Goal: Task Accomplishment & Management: Manage account settings

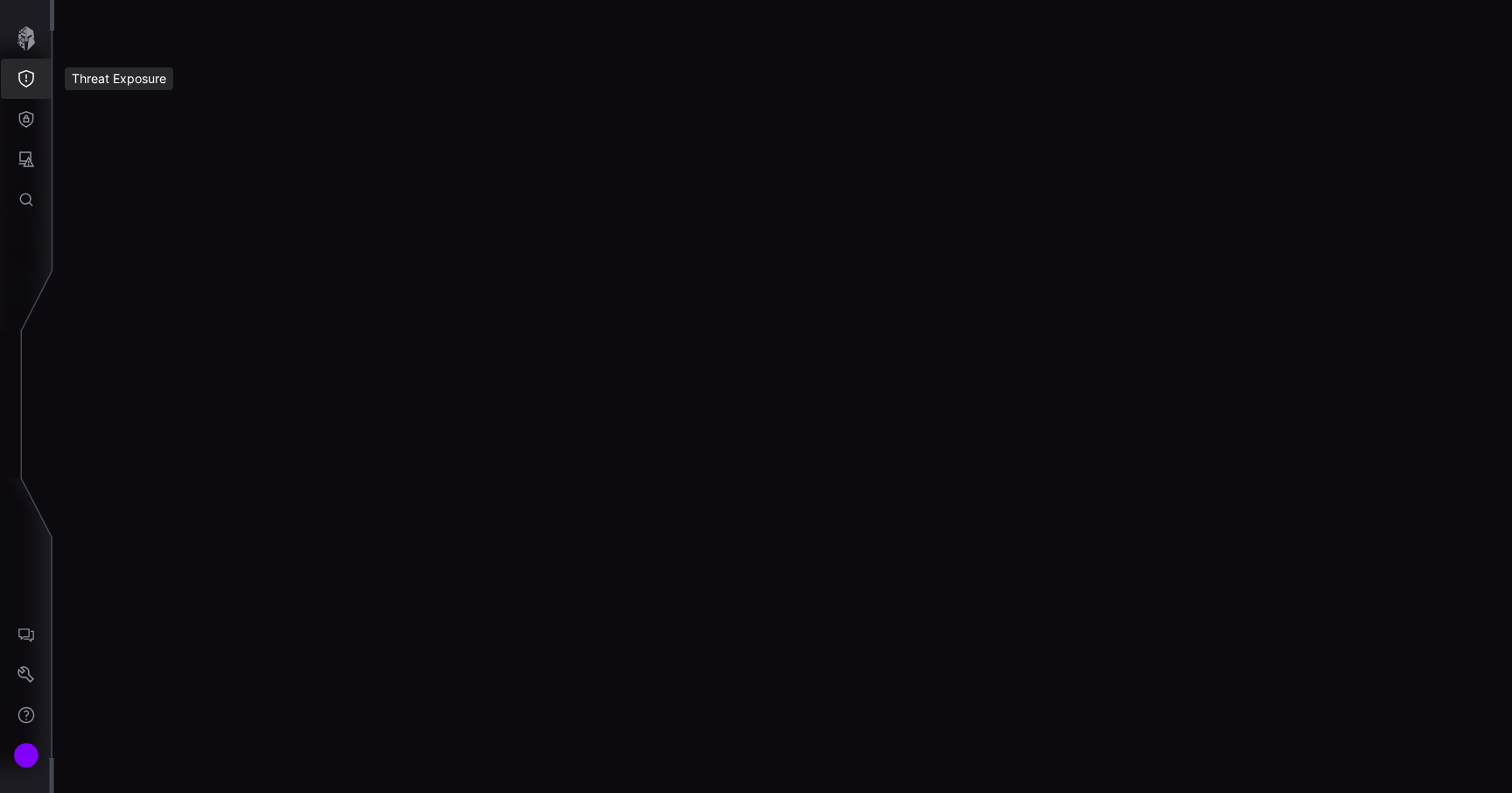
click at [35, 75] on button "Threat Exposure" at bounding box center [26, 78] width 51 height 40
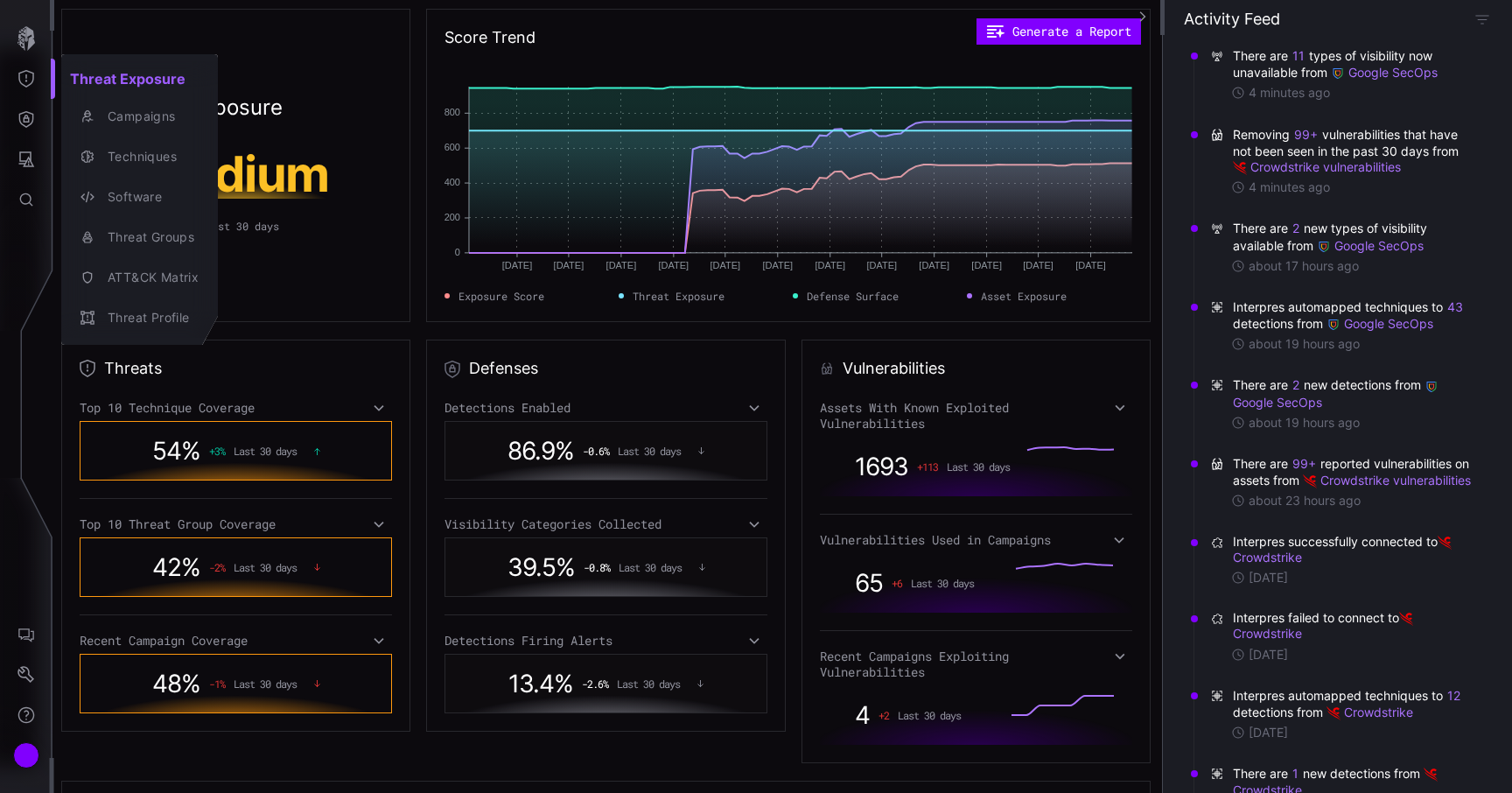
click at [19, 114] on div at bounding box center [756, 396] width 1512 height 793
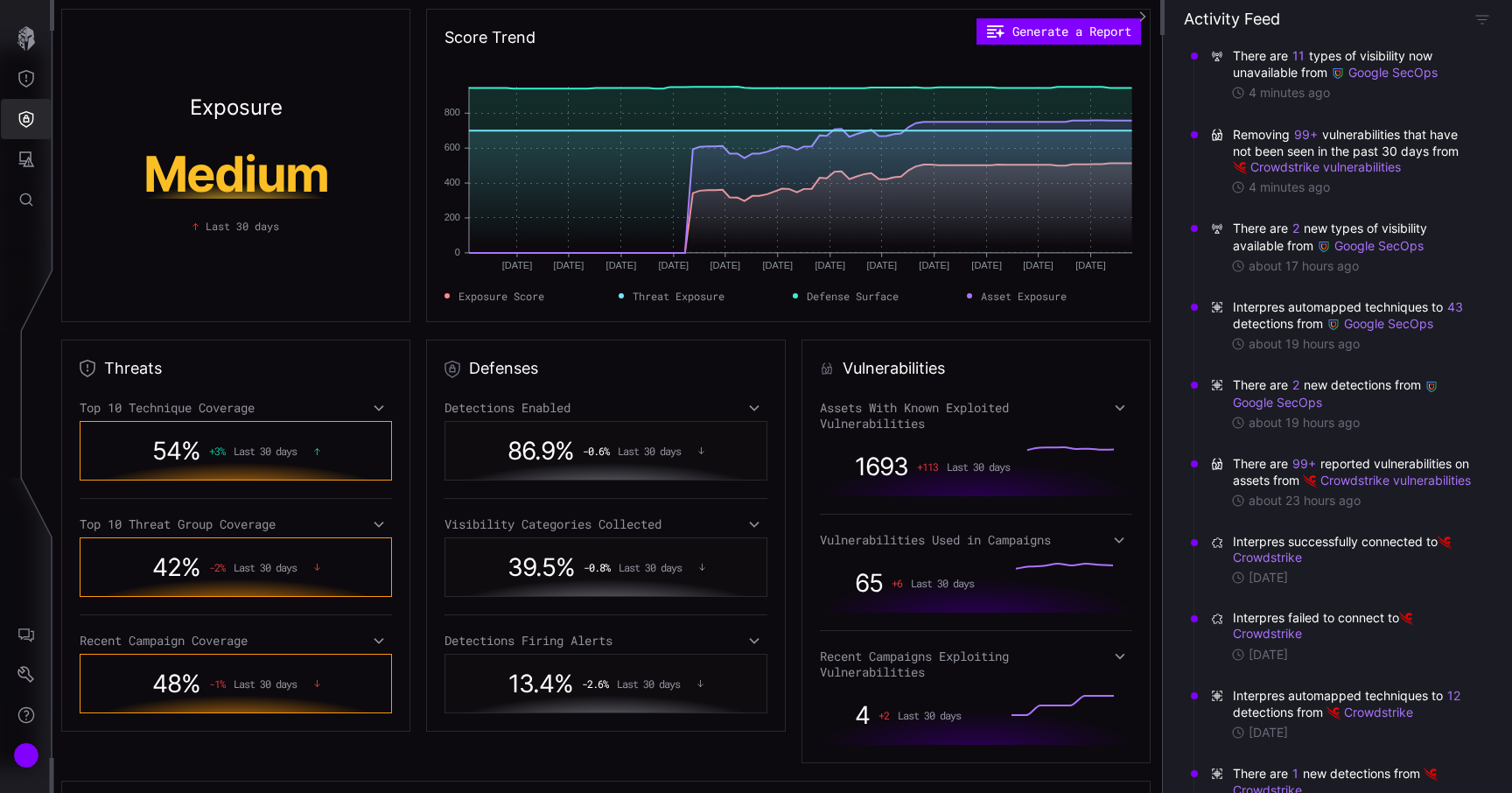
click at [27, 119] on icon "Defense Surface" at bounding box center [26, 119] width 18 height 18
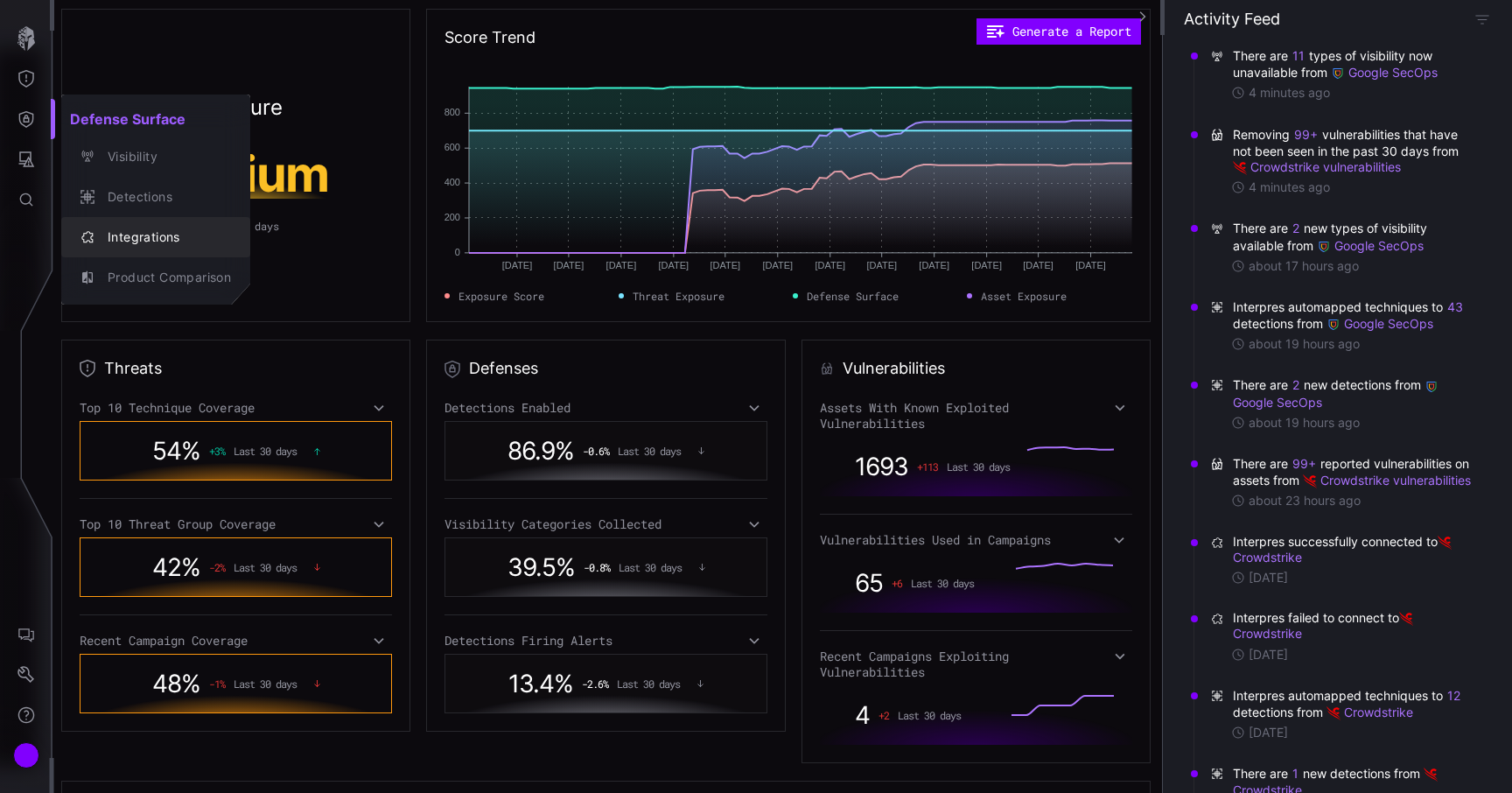
click at [132, 255] on button "Integrations" at bounding box center [156, 237] width 189 height 40
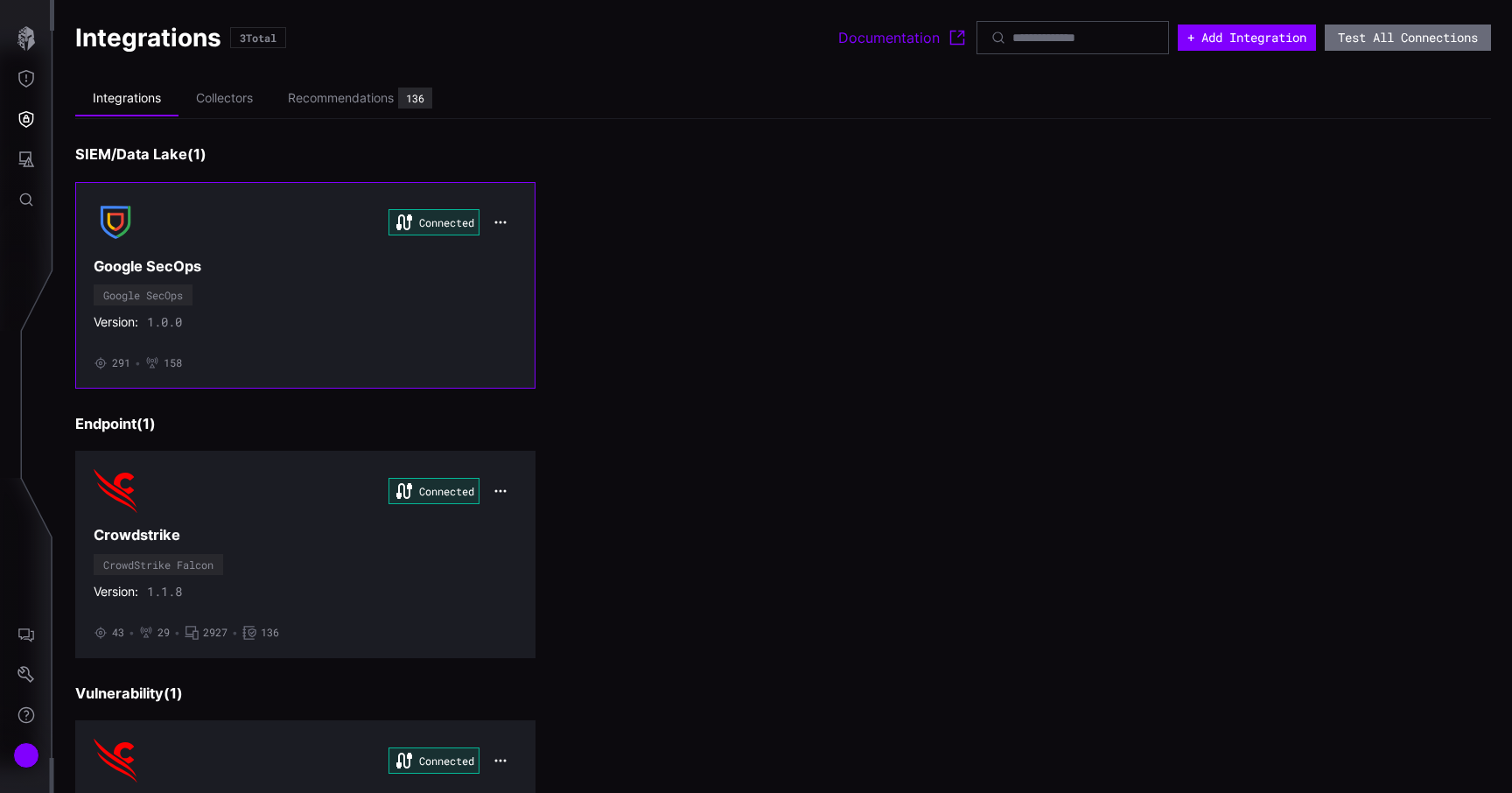
click at [377, 300] on div "Connected Google SecOps Google SecOps Version: 1.0.0 • 291 • 158" at bounding box center [305, 285] width 424 height 170
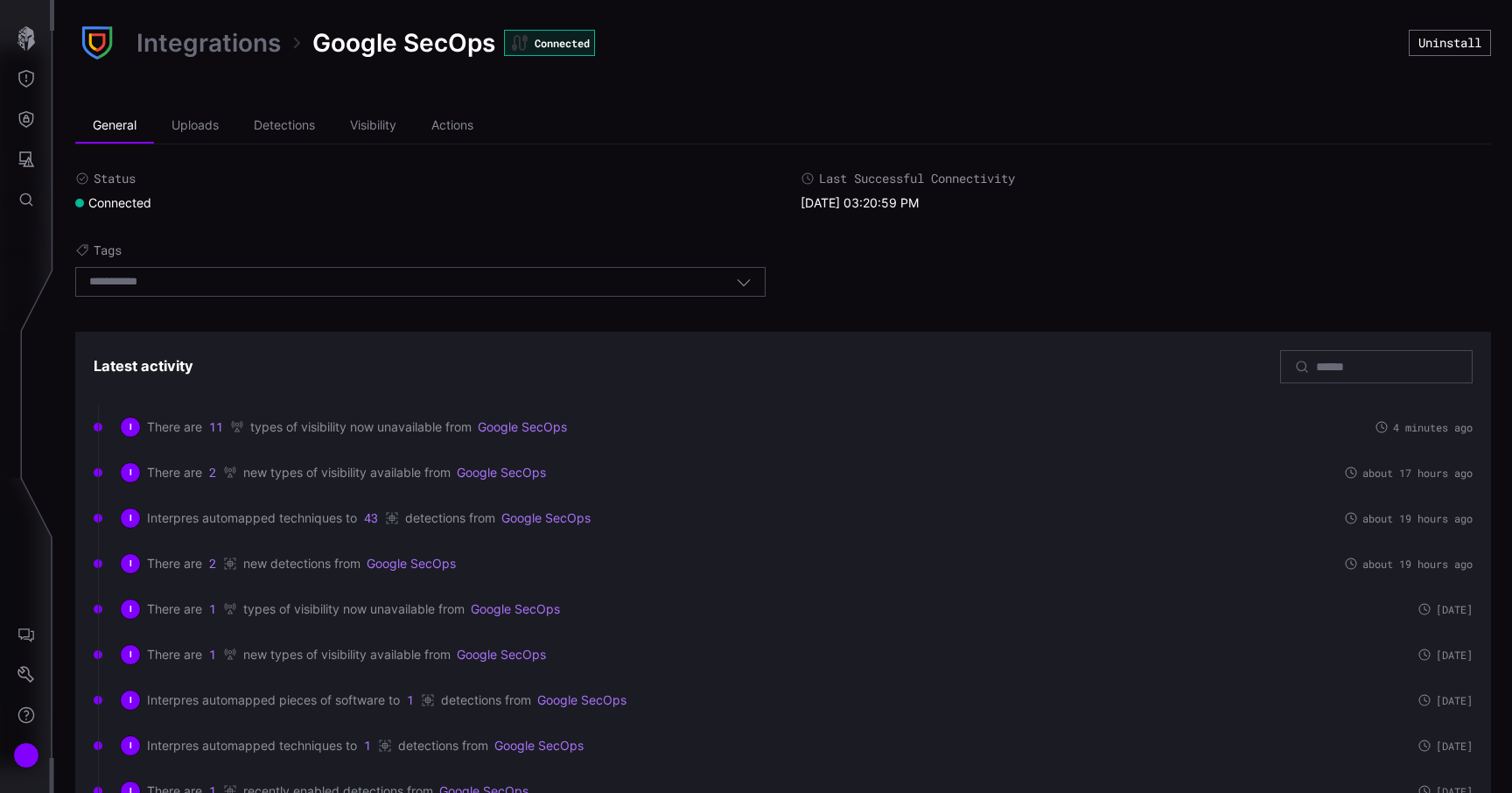
click at [209, 32] on link "Integrations" at bounding box center [209, 43] width 145 height 32
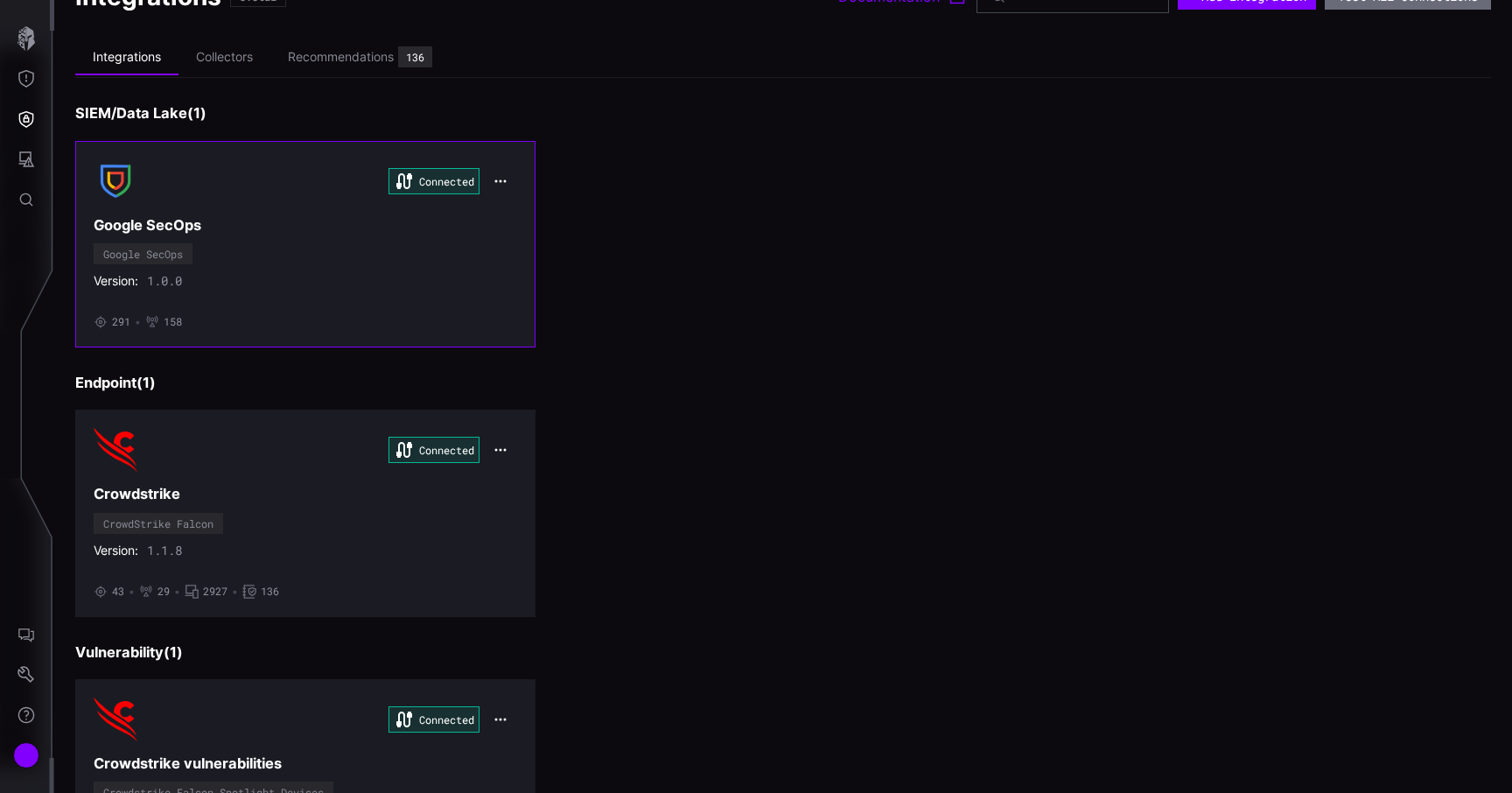
scroll to position [47, 0]
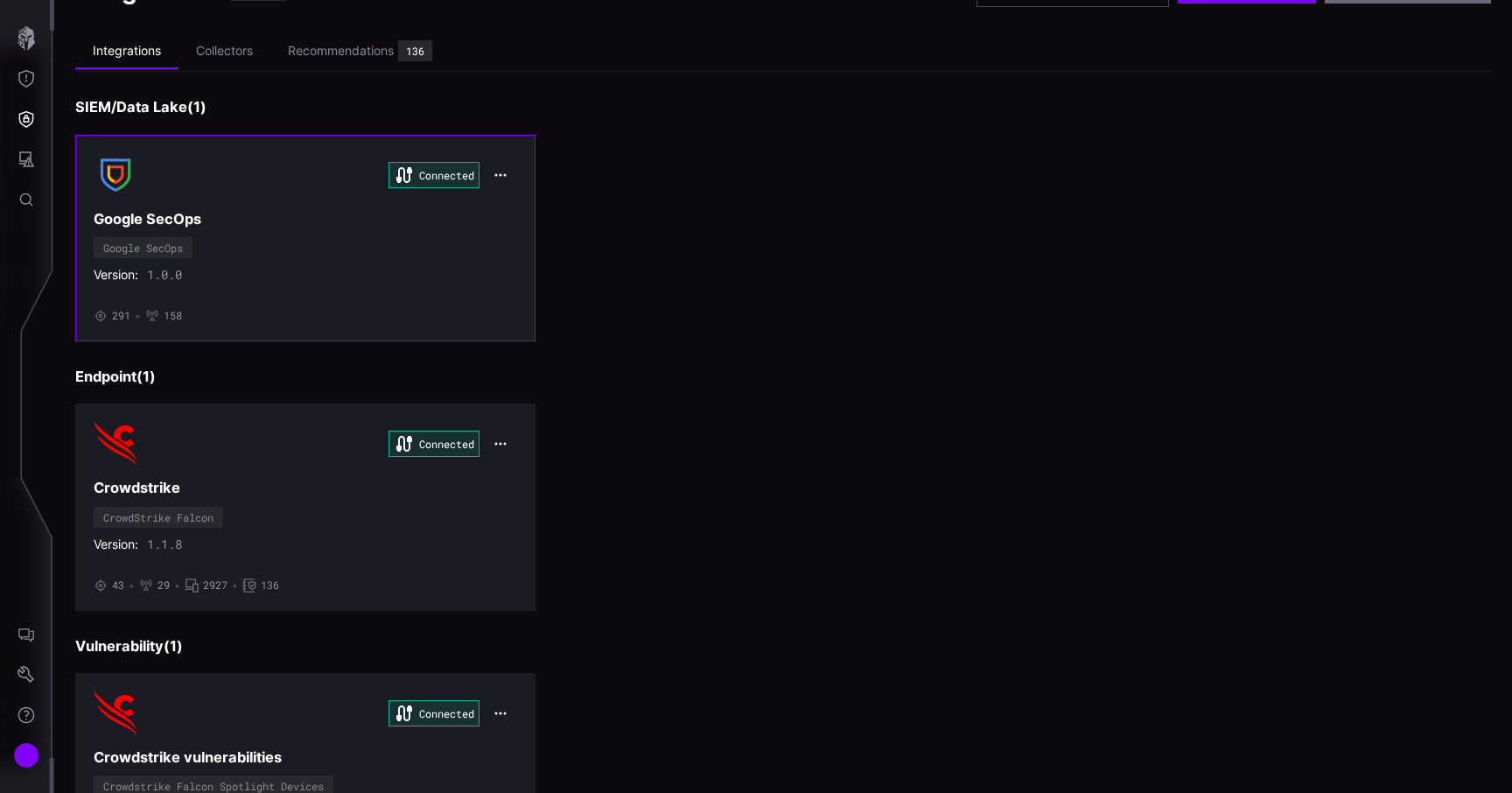
click at [224, 294] on div "Connected Google SecOps Google SecOps Version: 1.0.0 • 291 • 158" at bounding box center [305, 237] width 424 height 170
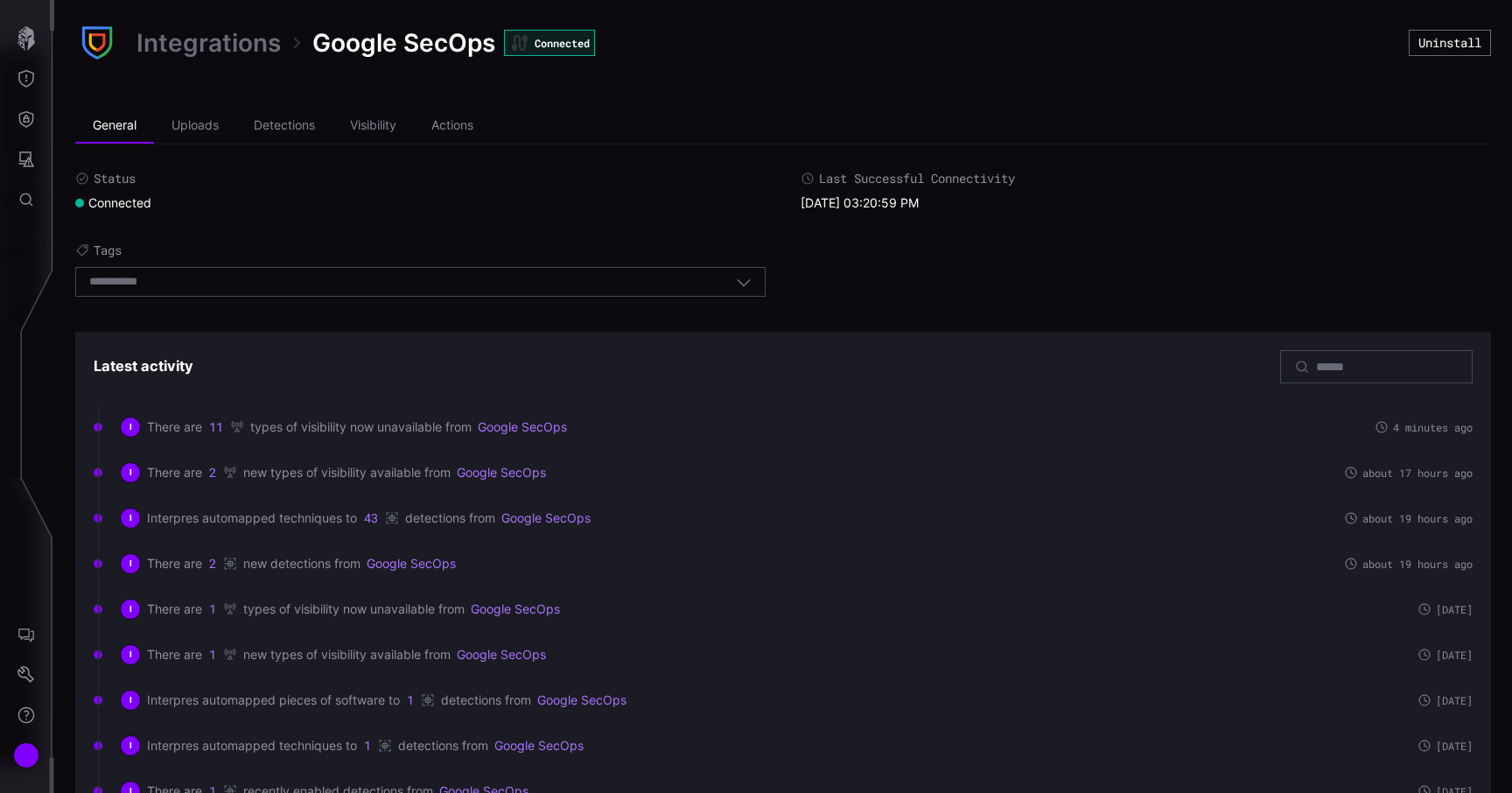
click at [205, 27] on link "Integrations" at bounding box center [209, 43] width 145 height 32
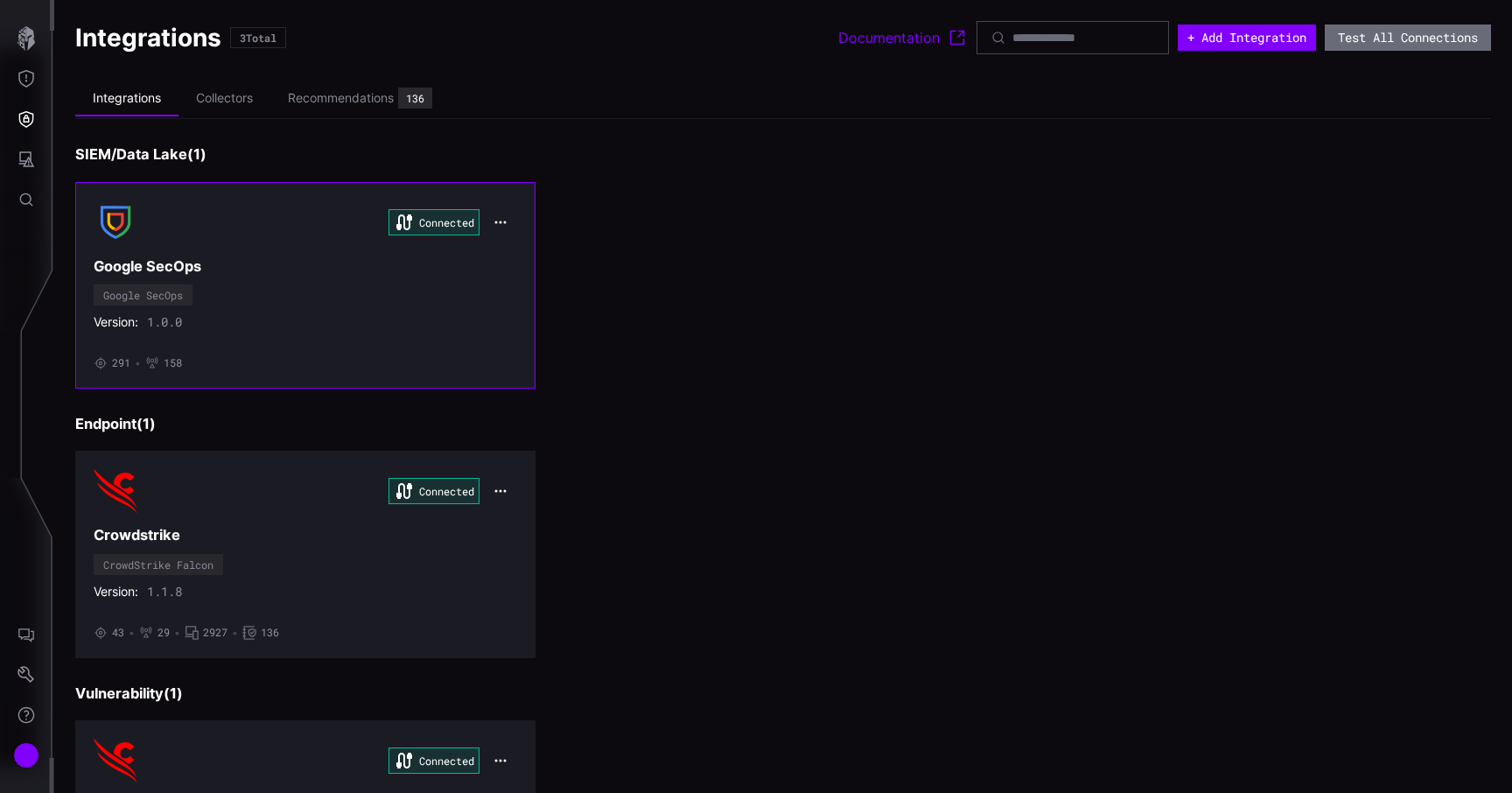
click at [502, 220] on icon "button" at bounding box center [500, 222] width 14 height 14
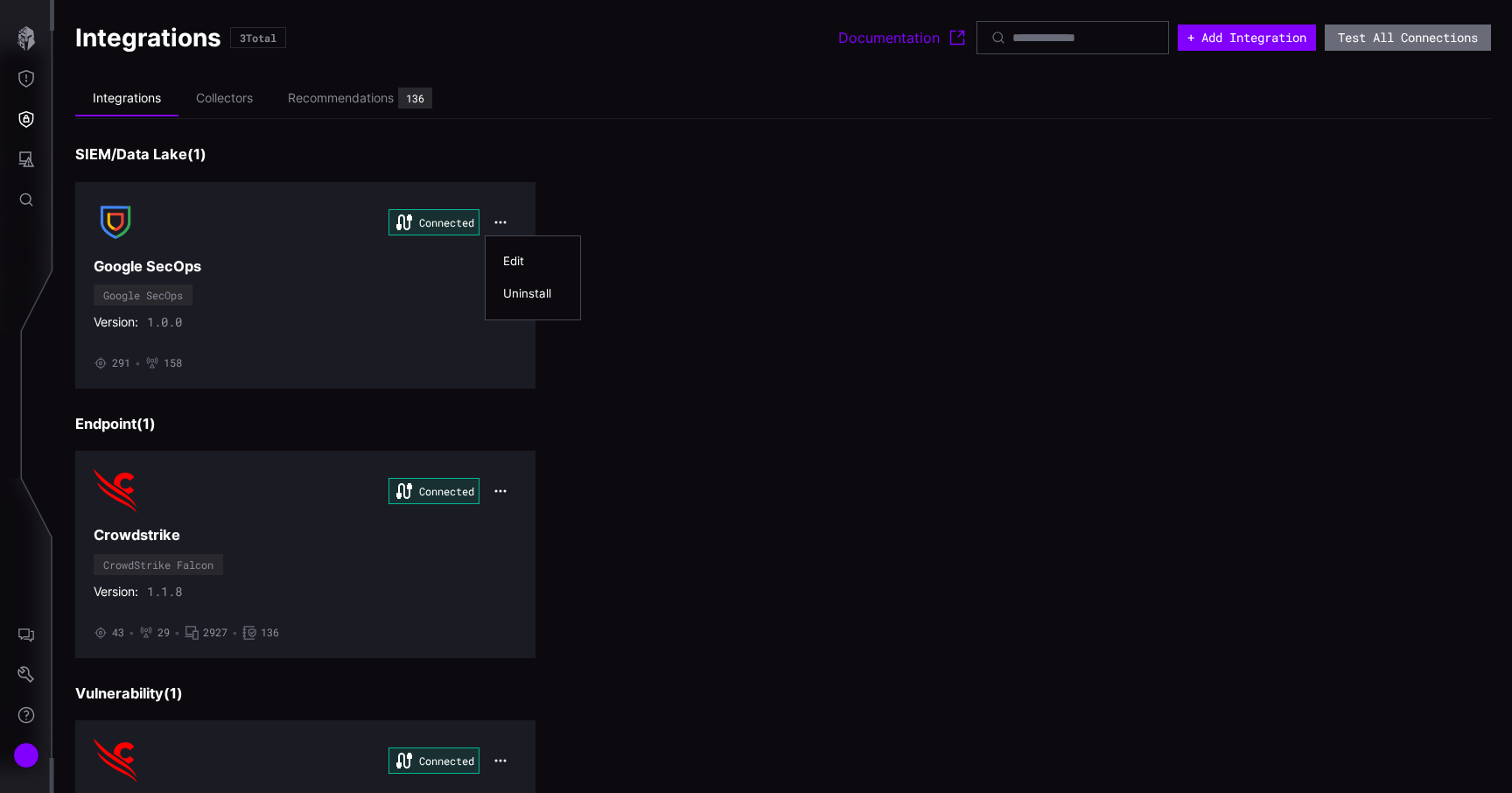
click at [524, 257] on div "Edit" at bounding box center [532, 262] width 59 height 15
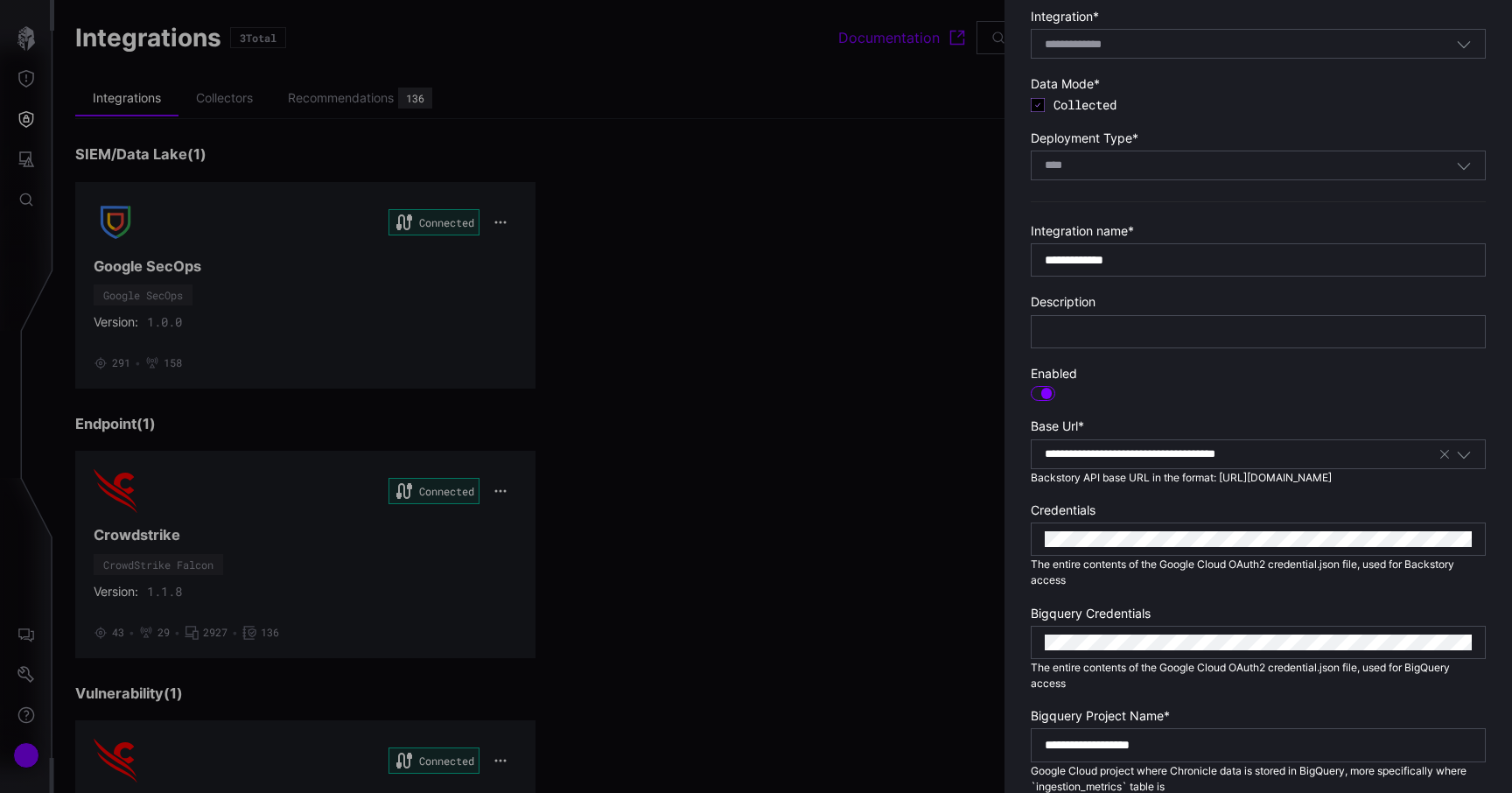
scroll to position [142, 0]
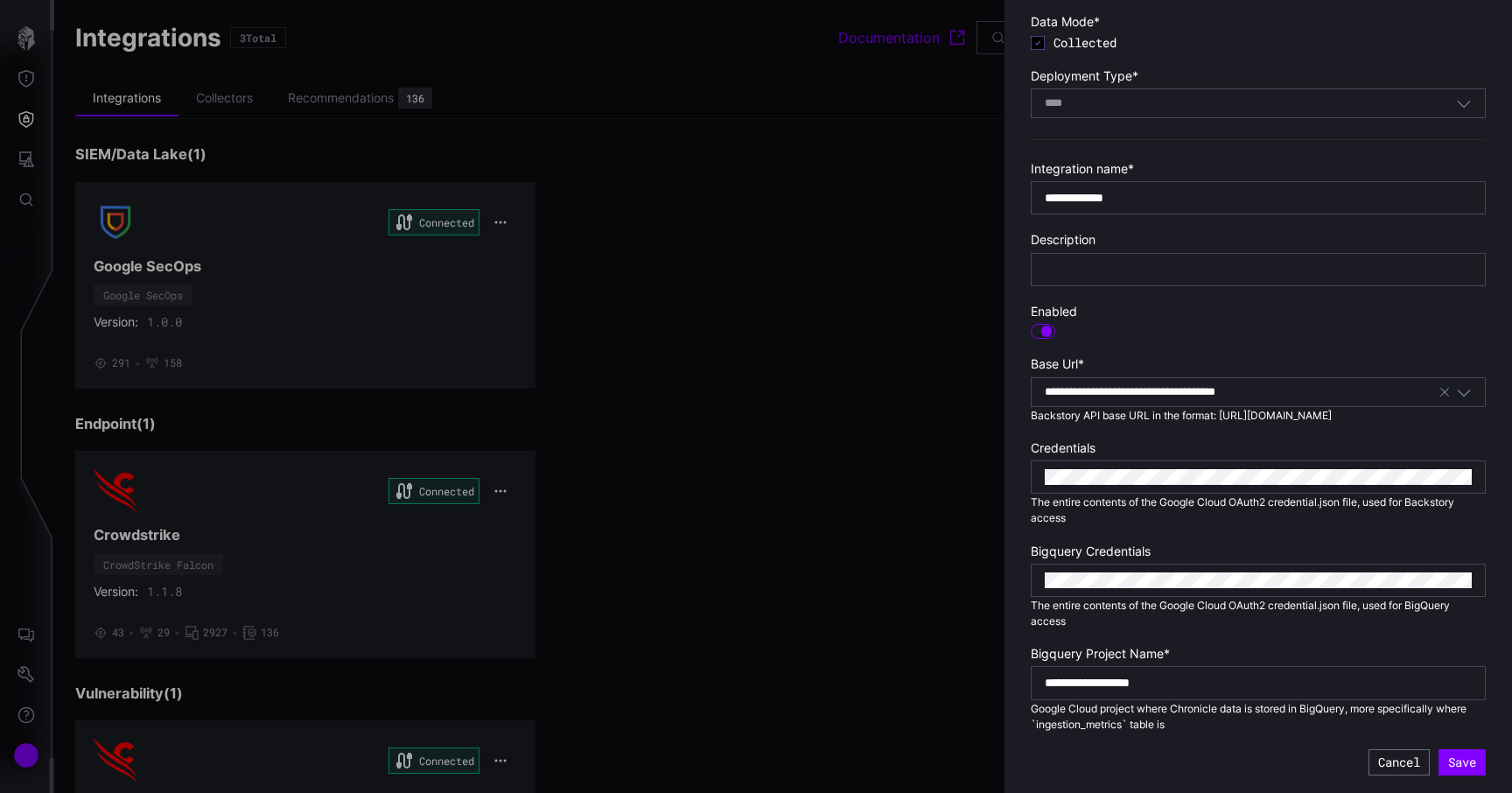
click at [891, 508] on div at bounding box center [756, 396] width 1512 height 793
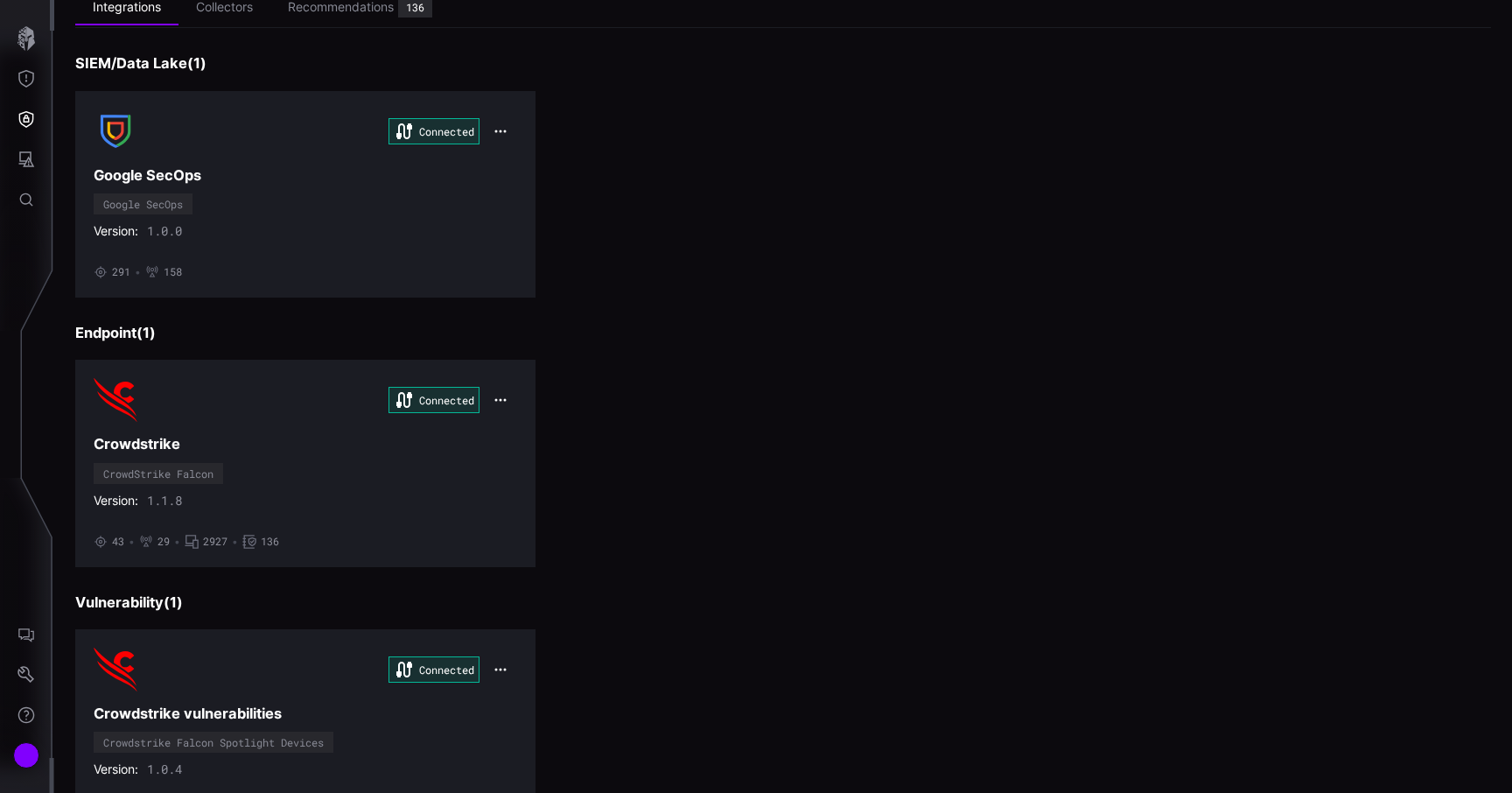
scroll to position [99, 0]
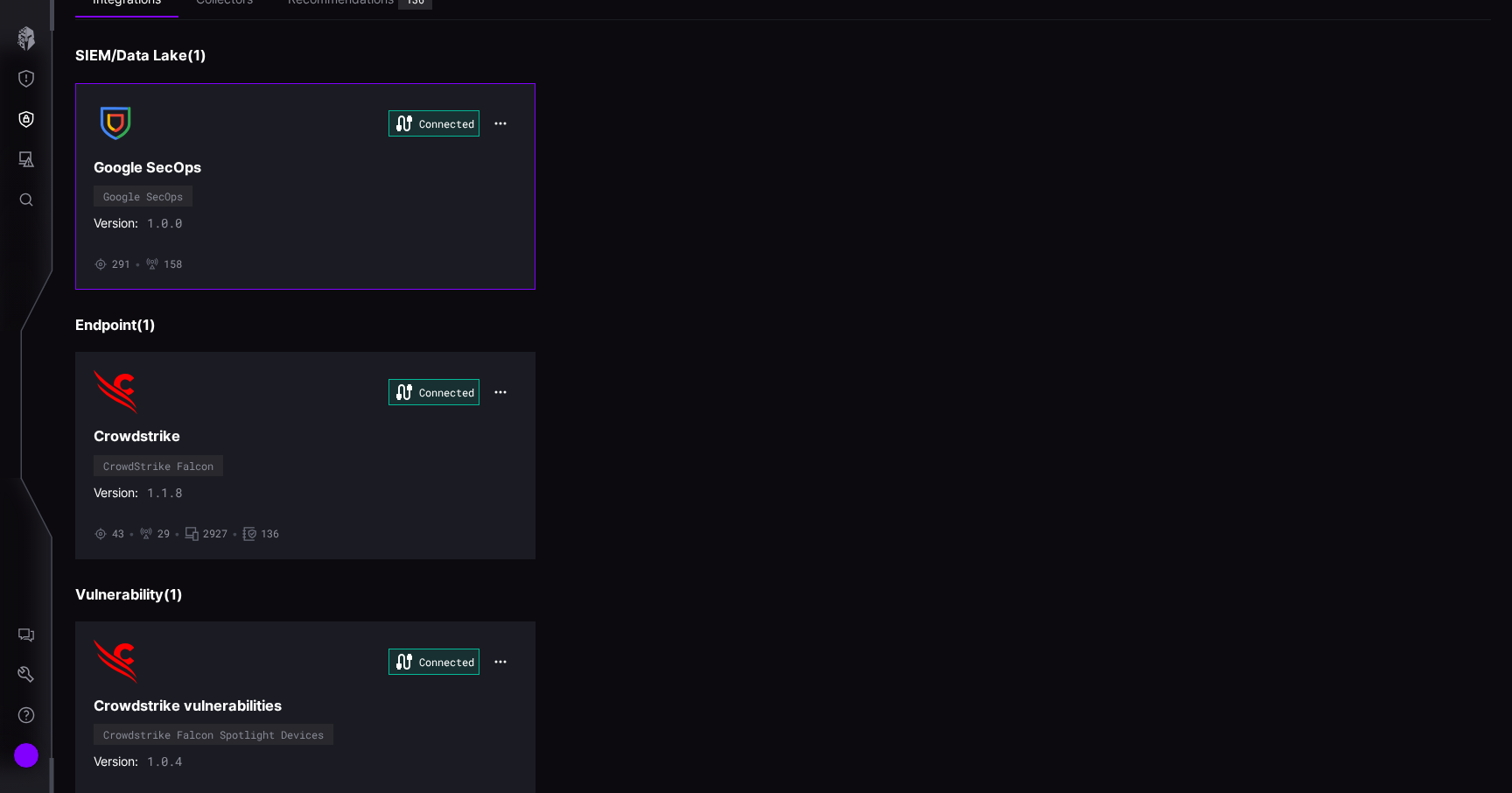
click at [500, 118] on icon "button" at bounding box center [500, 122] width 14 height 14
click at [521, 162] on div "Edit" at bounding box center [532, 162] width 59 height 15
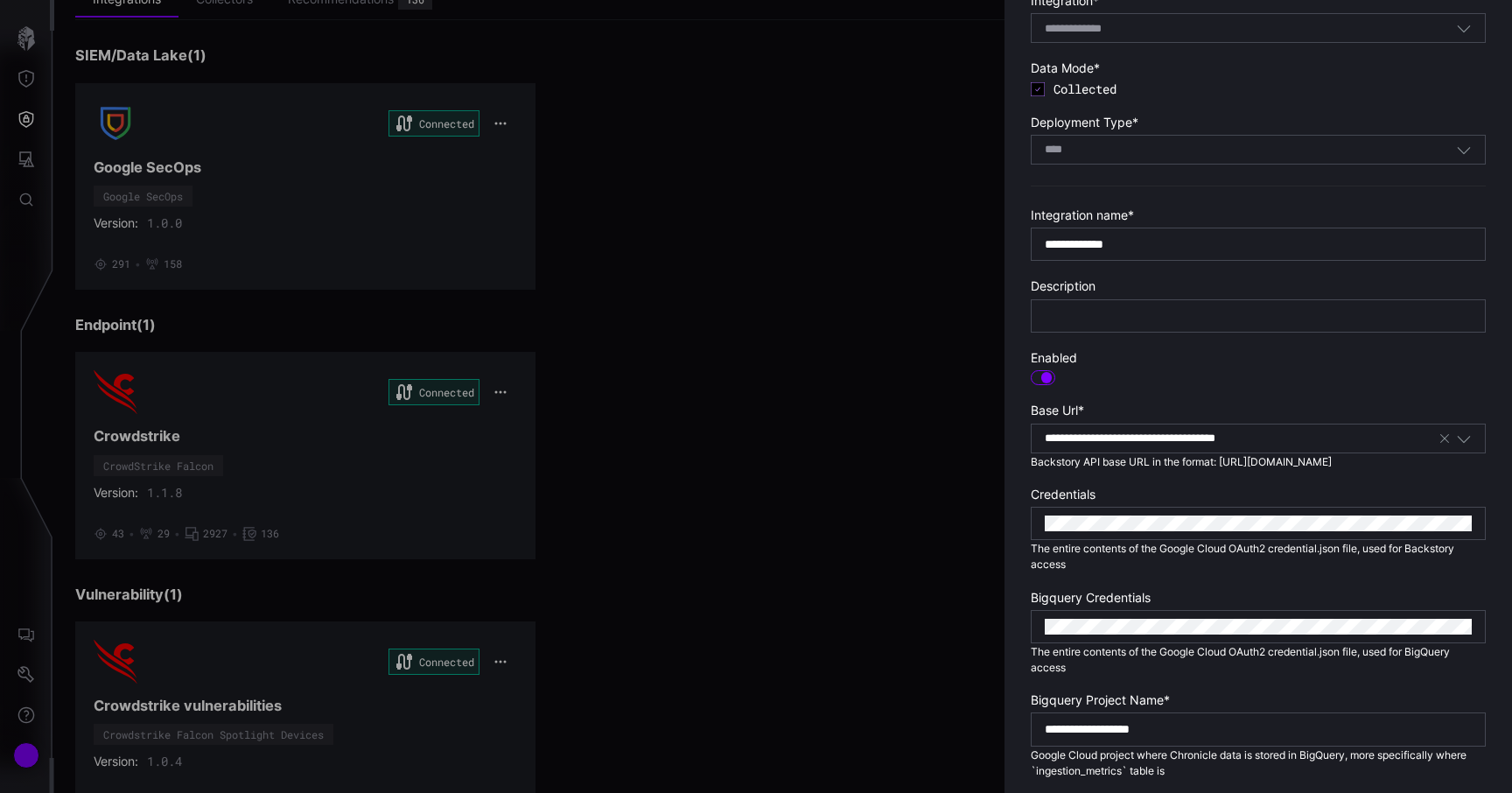
scroll to position [142, 0]
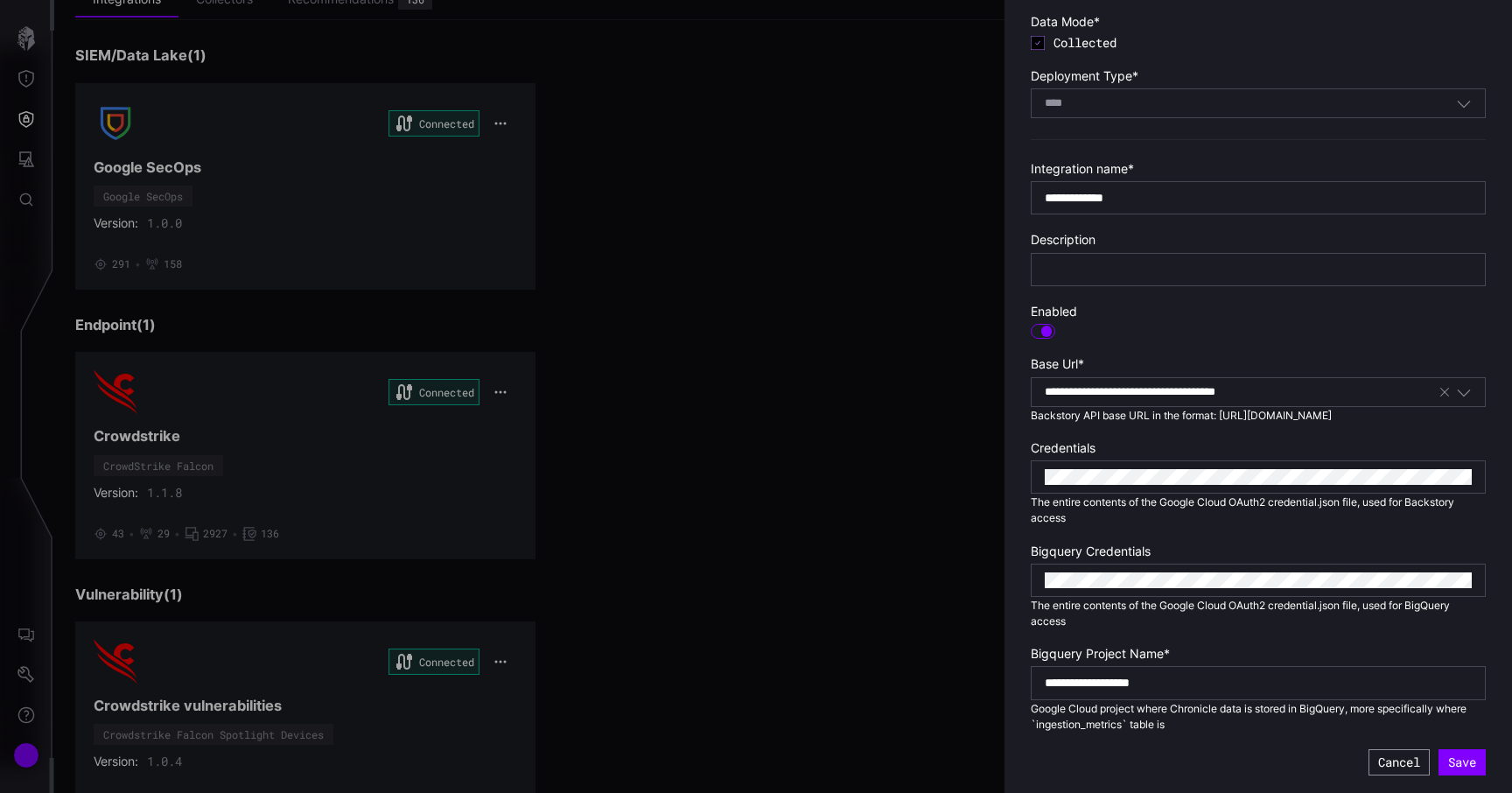
click at [1391, 749] on button "Cancel" at bounding box center [1399, 762] width 61 height 26
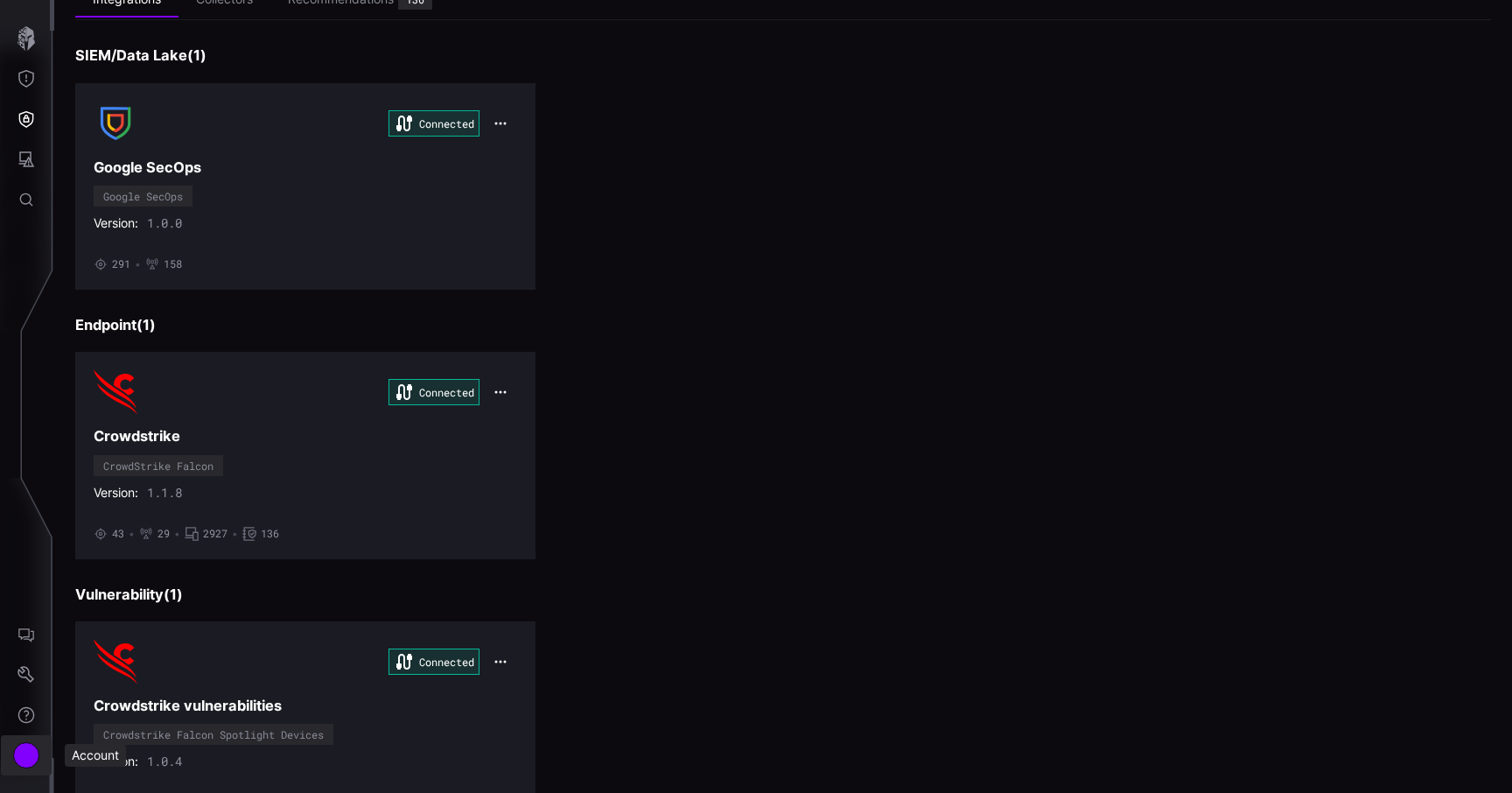
click at [28, 759] on div "Account" at bounding box center [26, 755] width 26 height 26
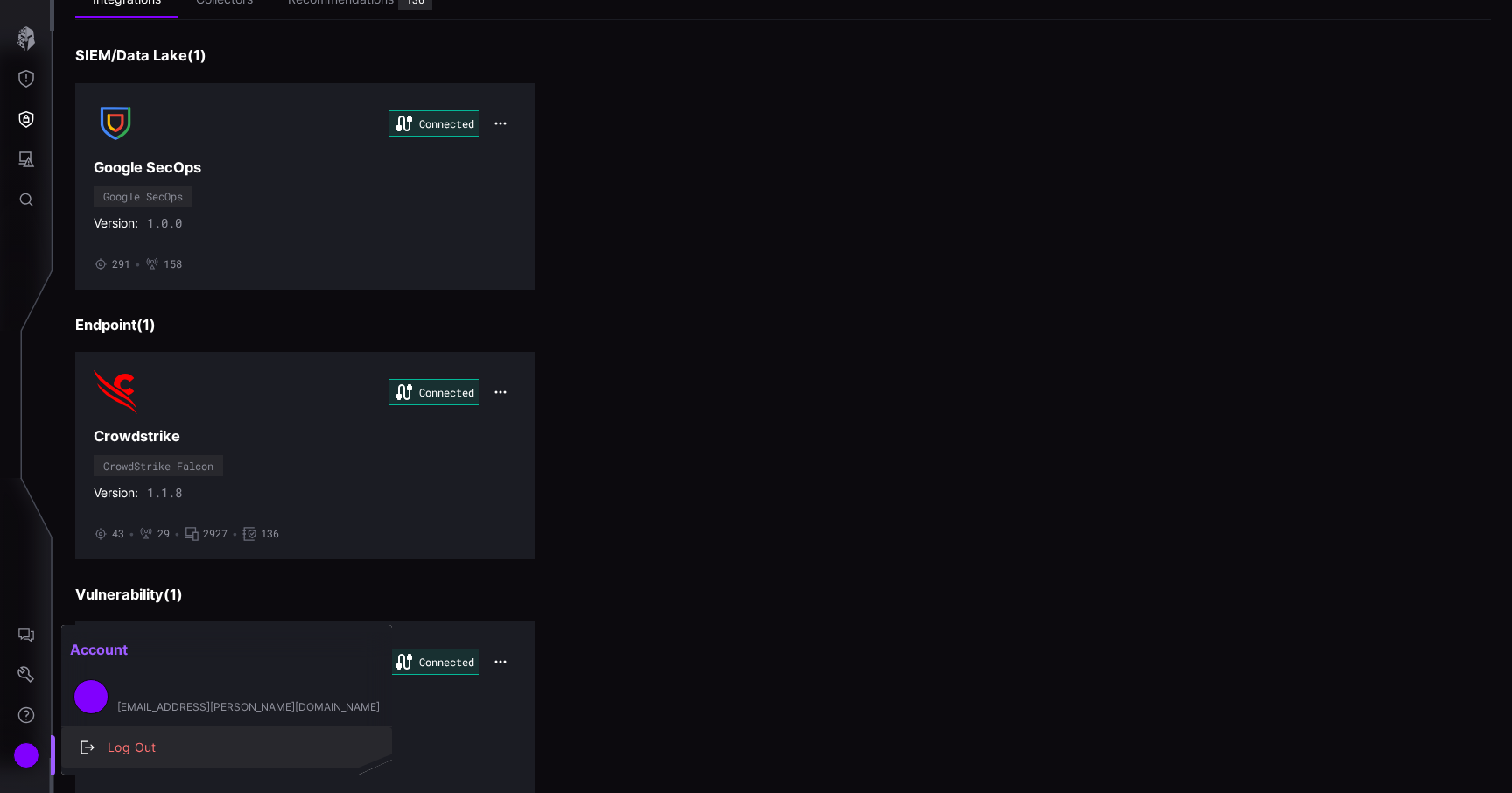
click at [124, 734] on button "Log Out" at bounding box center [226, 747] width 331 height 40
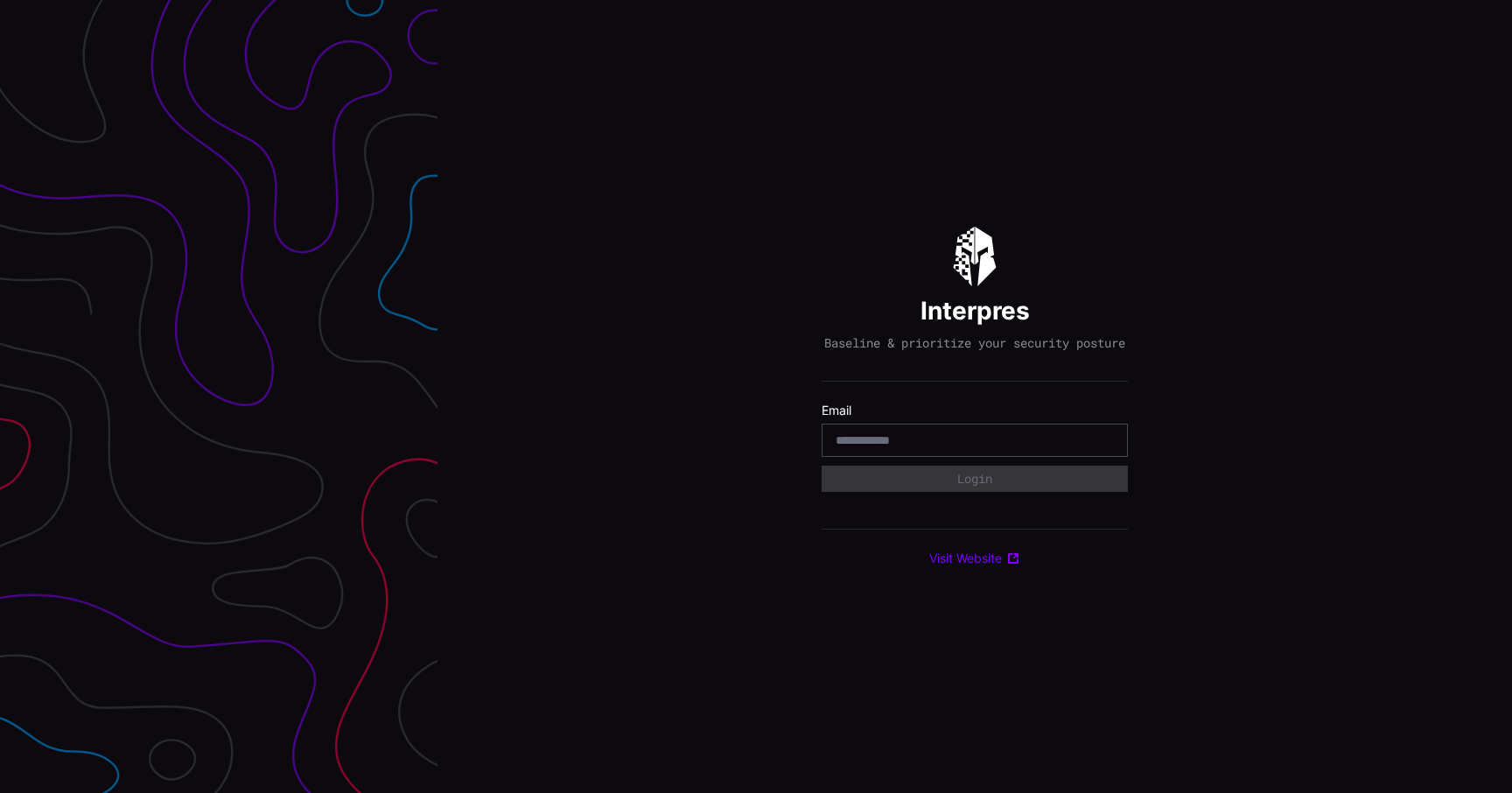
click at [358, 489] on div at bounding box center [219, 396] width 438 height 793
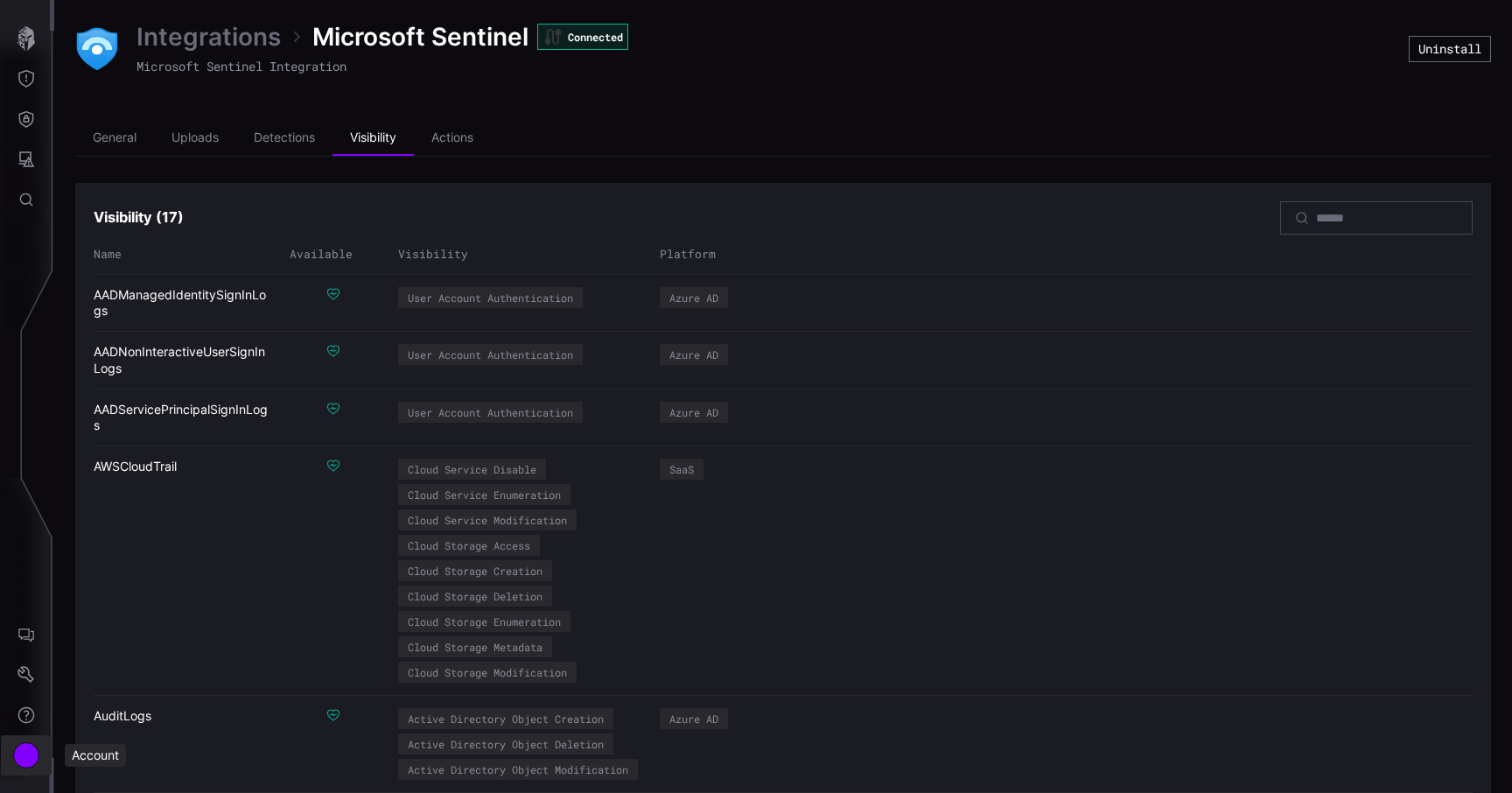
click at [27, 761] on div "Account" at bounding box center [26, 755] width 26 height 26
click at [801, 223] on div at bounding box center [756, 396] width 1512 height 793
click at [801, 223] on div "Visibility ( 17 )" at bounding box center [783, 218] width 1379 height 33
